Goal: Task Accomplishment & Management: Complete application form

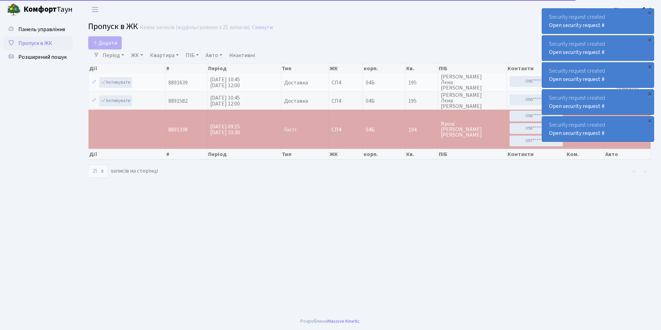
select select "25"
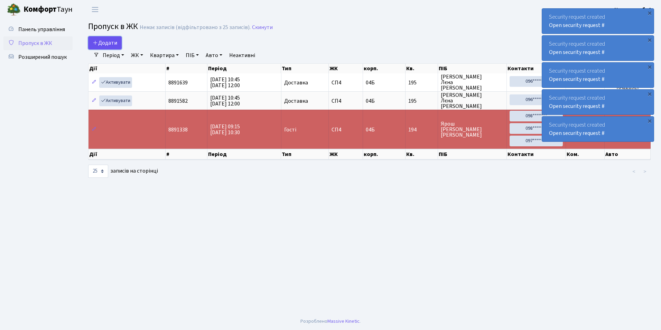
click at [100, 43] on span "Додати" at bounding box center [105, 43] width 25 height 8
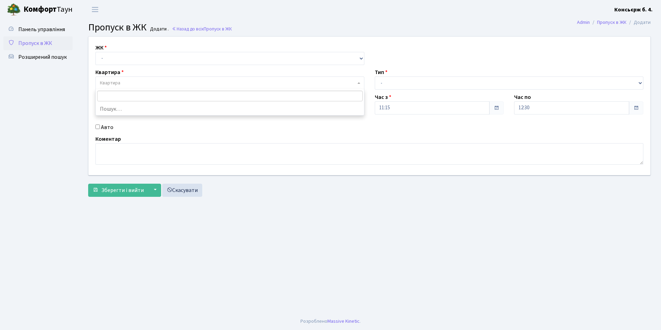
click at [122, 81] on span "Квартира" at bounding box center [228, 82] width 256 height 7
type input "227"
click at [102, 51] on label "ЖК" at bounding box center [100, 48] width 11 height 8
click at [102, 54] on select "- СП4, Столичне шосе, 5" at bounding box center [229, 58] width 269 height 13
select select "325"
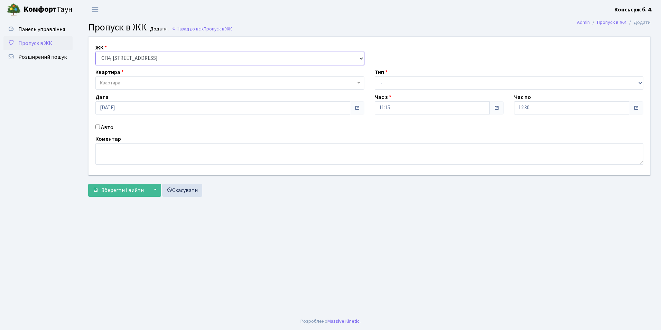
click at [95, 52] on select "- СП4, Столичне шосе, 5" at bounding box center [229, 58] width 269 height 13
select select
click at [107, 81] on span "Квартира" at bounding box center [110, 82] width 20 height 7
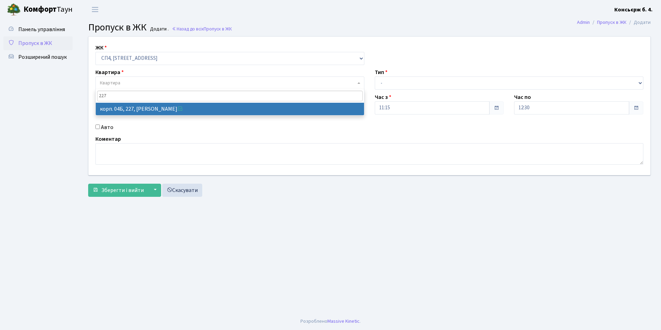
type input "227"
select select "21255"
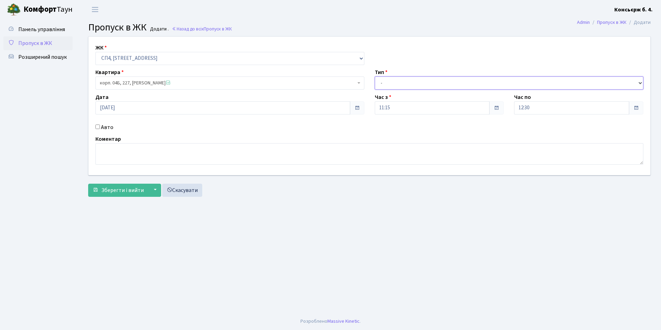
click at [391, 82] on select "- Доставка Таксі Гості Сервіс" at bounding box center [509, 82] width 269 height 13
select select "1"
click at [375, 76] on select "- Доставка Таксі Гості Сервіс" at bounding box center [509, 82] width 269 height 13
click at [126, 190] on span "Зберегти і вийти" at bounding box center [122, 190] width 43 height 8
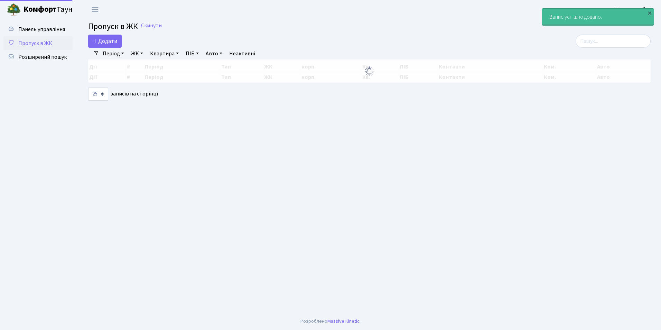
select select "25"
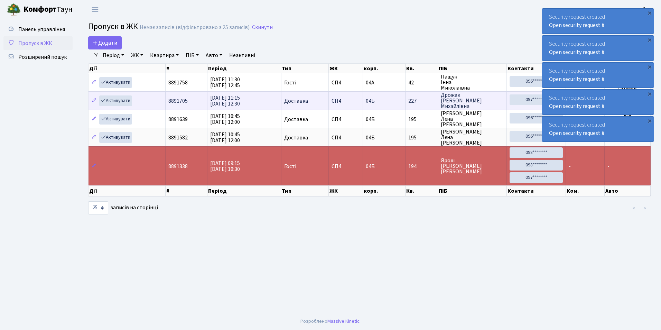
click at [385, 101] on td "04Б" at bounding box center [384, 100] width 43 height 18
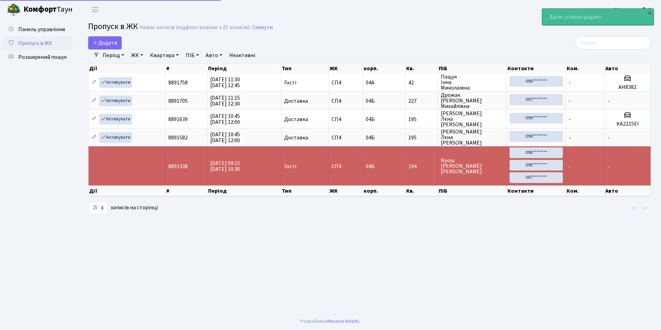
select select "25"
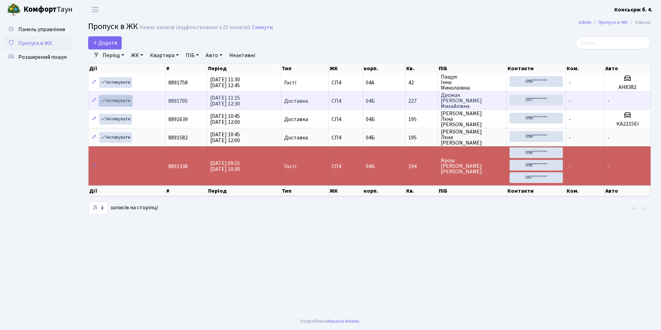
click at [116, 98] on link "Активувати" at bounding box center [115, 100] width 33 height 11
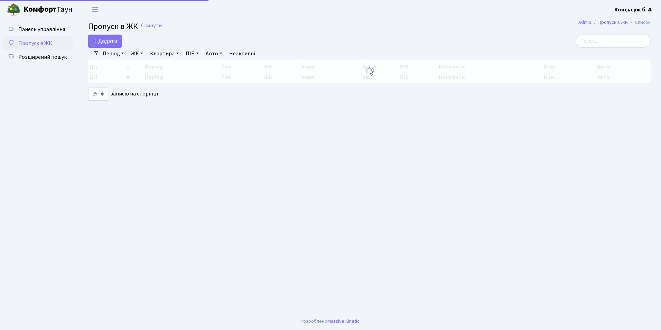
select select "25"
